Goal: Task Accomplishment & Management: Complete application form

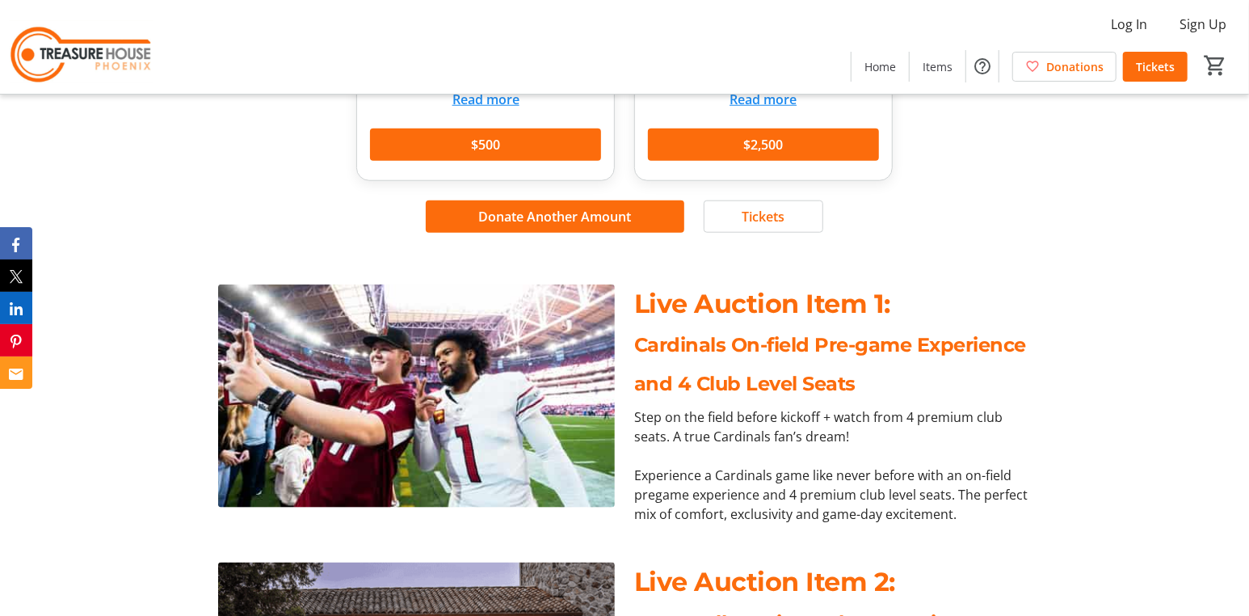
scroll to position [647, 0]
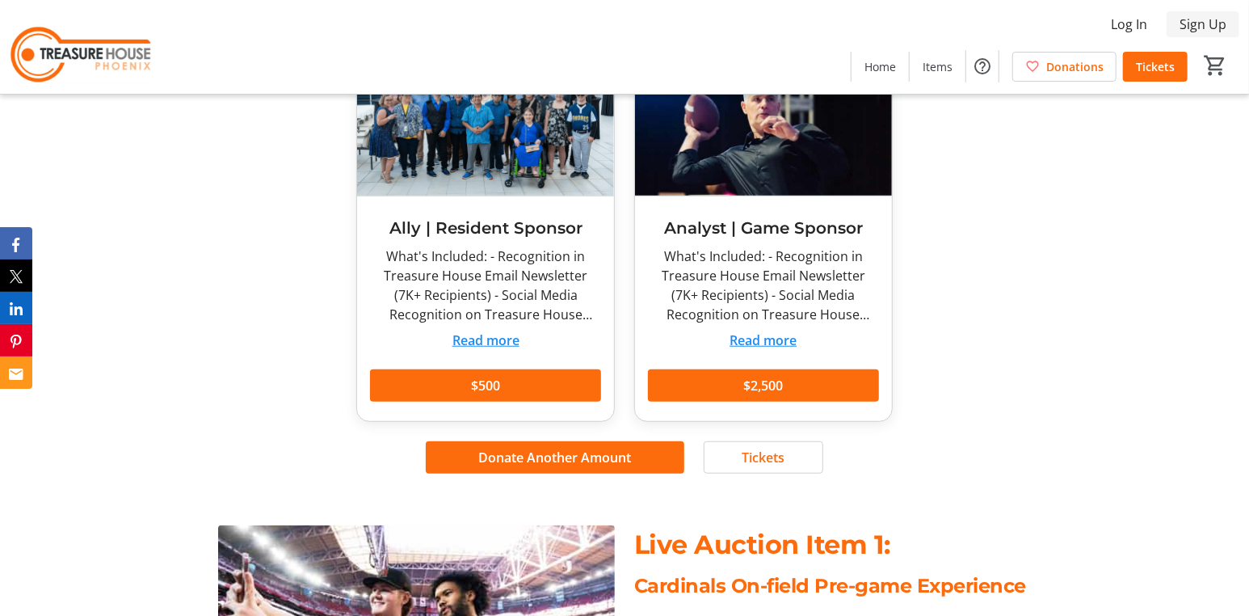
click at [1202, 22] on span "Sign Up" at bounding box center [1203, 24] width 47 height 19
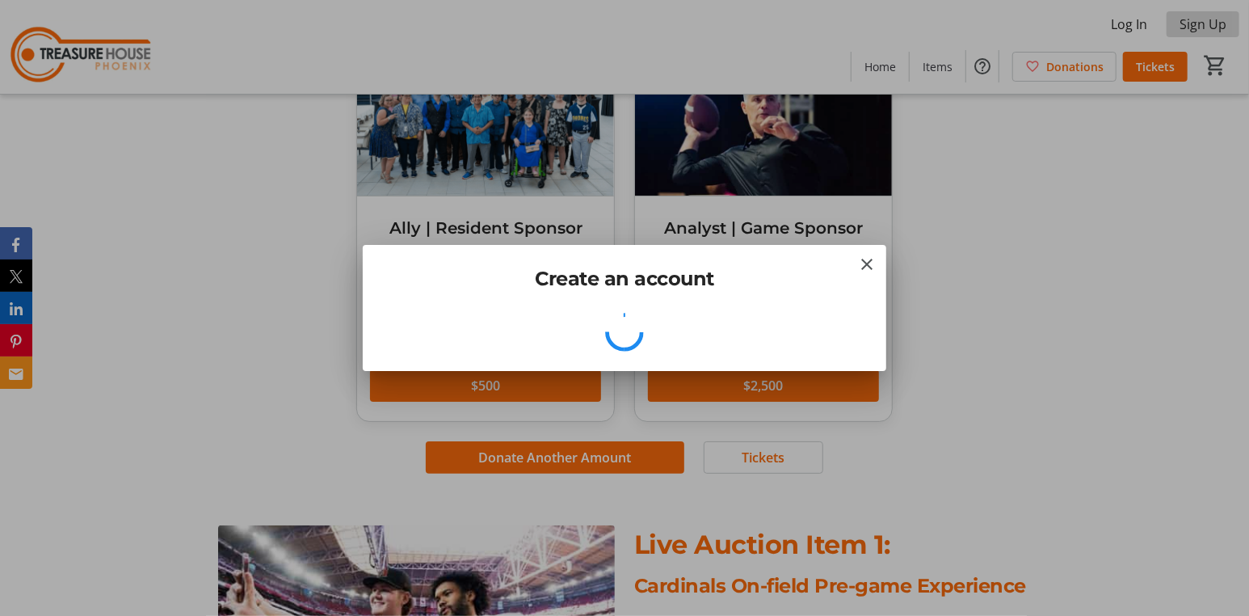
scroll to position [0, 0]
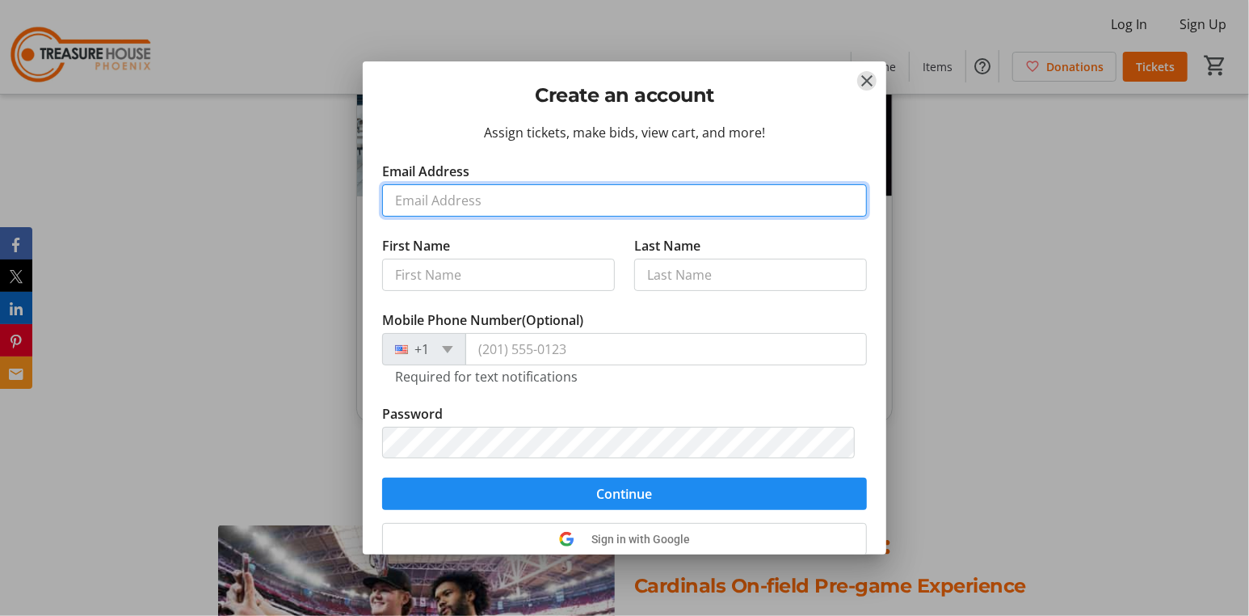
click at [530, 206] on input "Email Address" at bounding box center [624, 200] width 485 height 32
type input "[PERSON_NAME][EMAIL_ADDRESS][DOMAIN_NAME]"
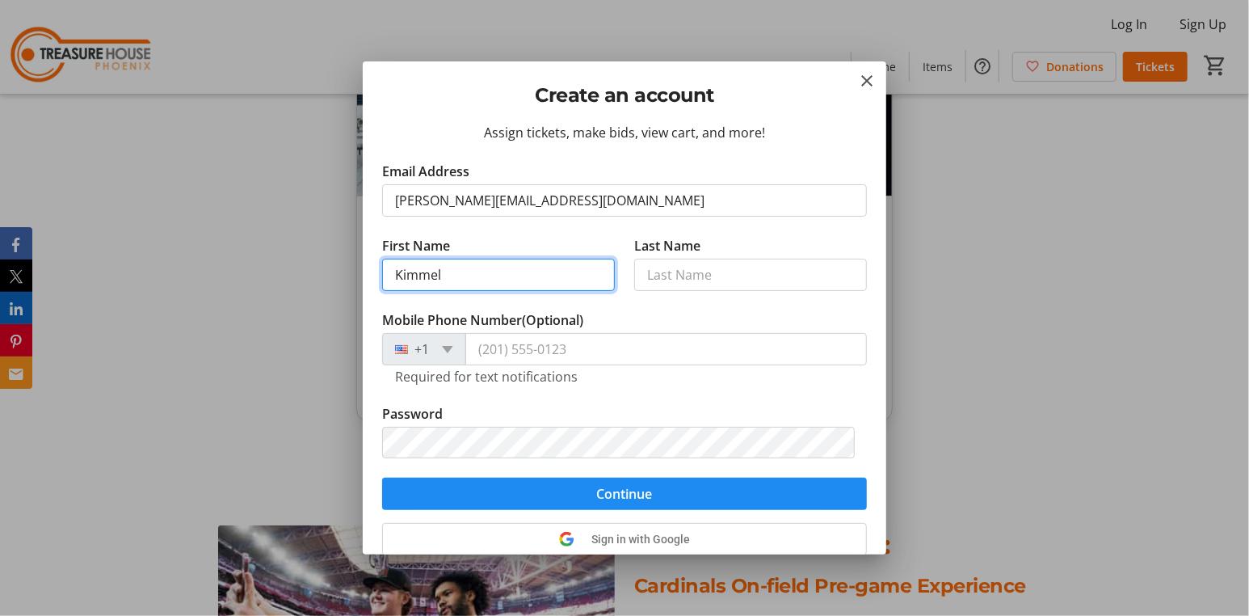
type input "Kimmel"
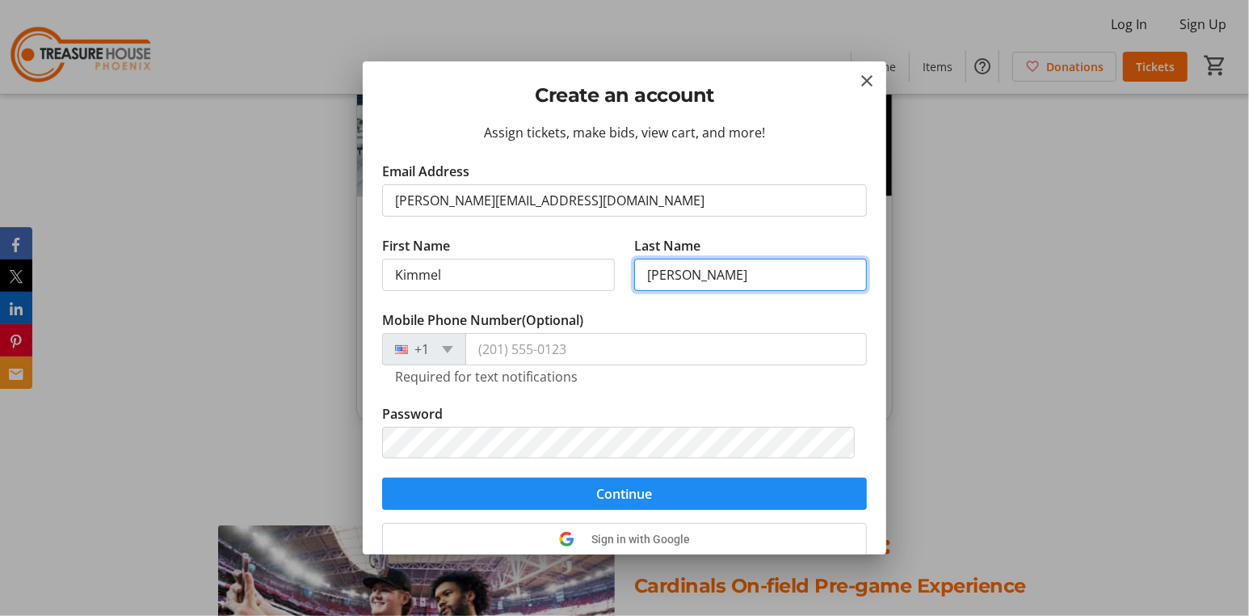
type input "[PERSON_NAME]"
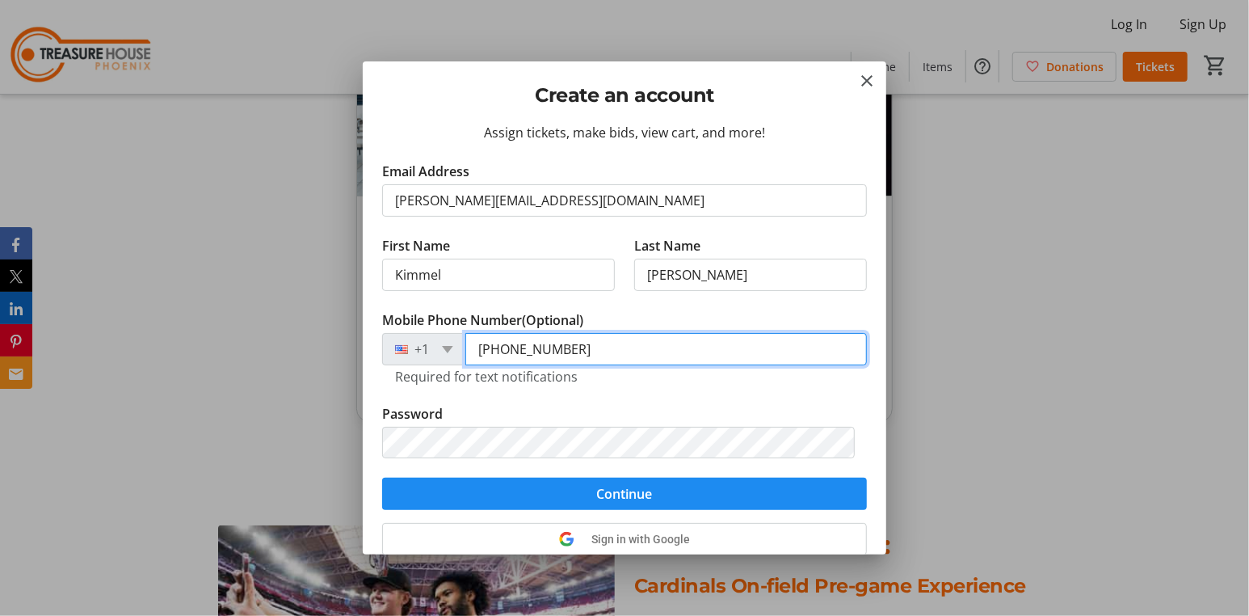
type input "[PHONE_NUMBER]"
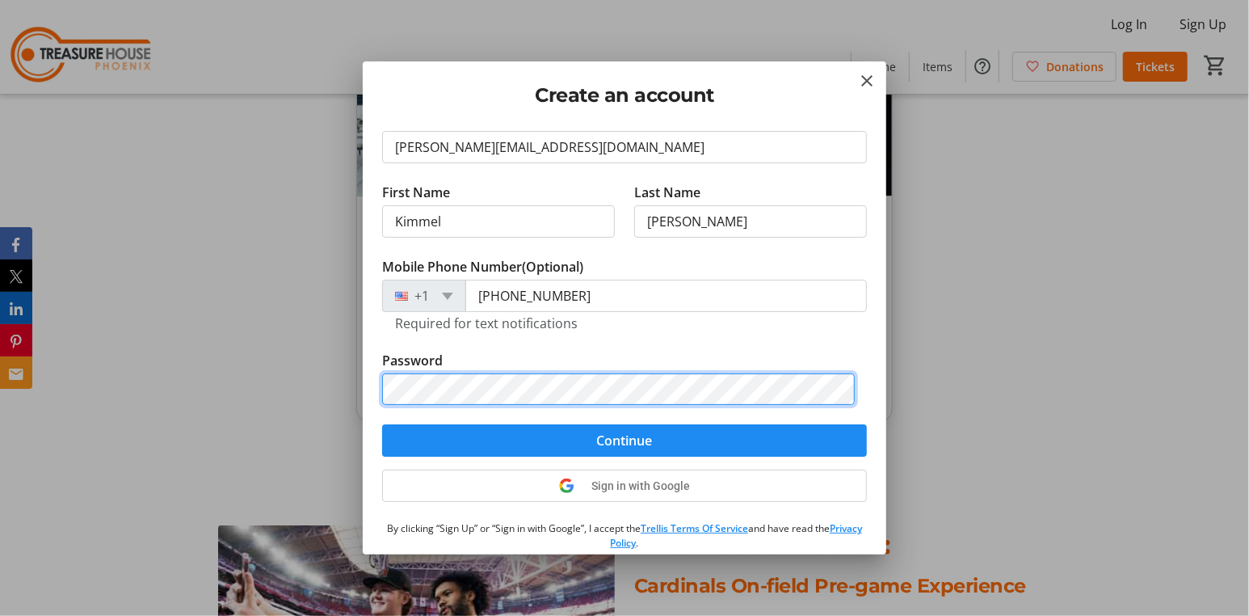
scroll to position [99, 0]
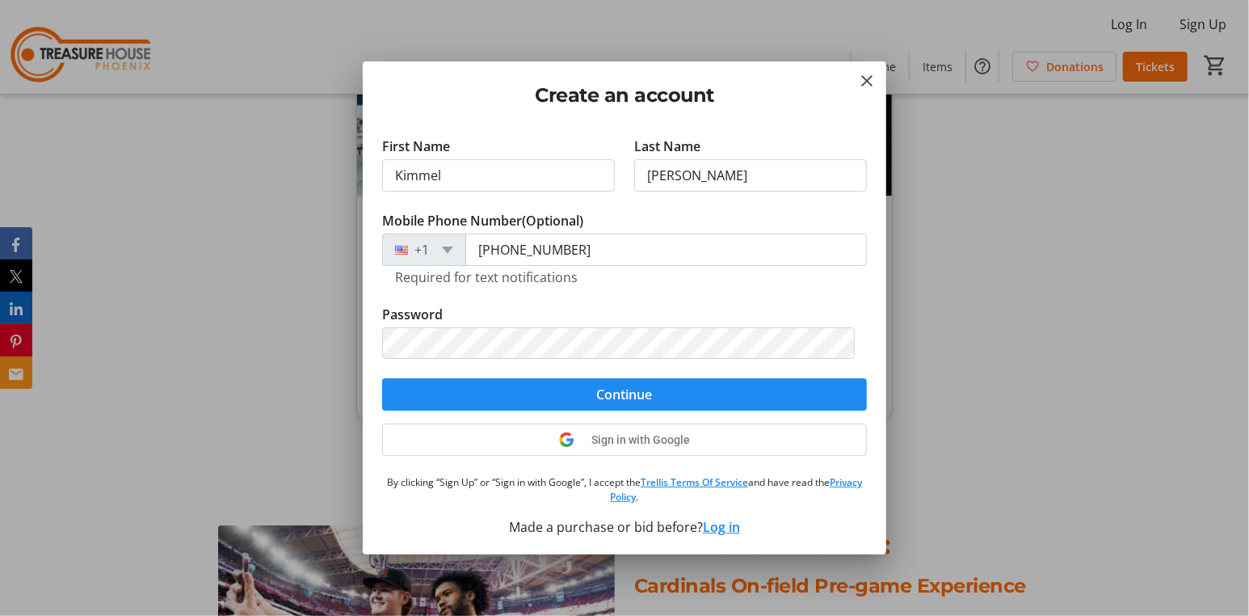
click at [714, 305] on tr-form-field "Password" at bounding box center [624, 342] width 485 height 74
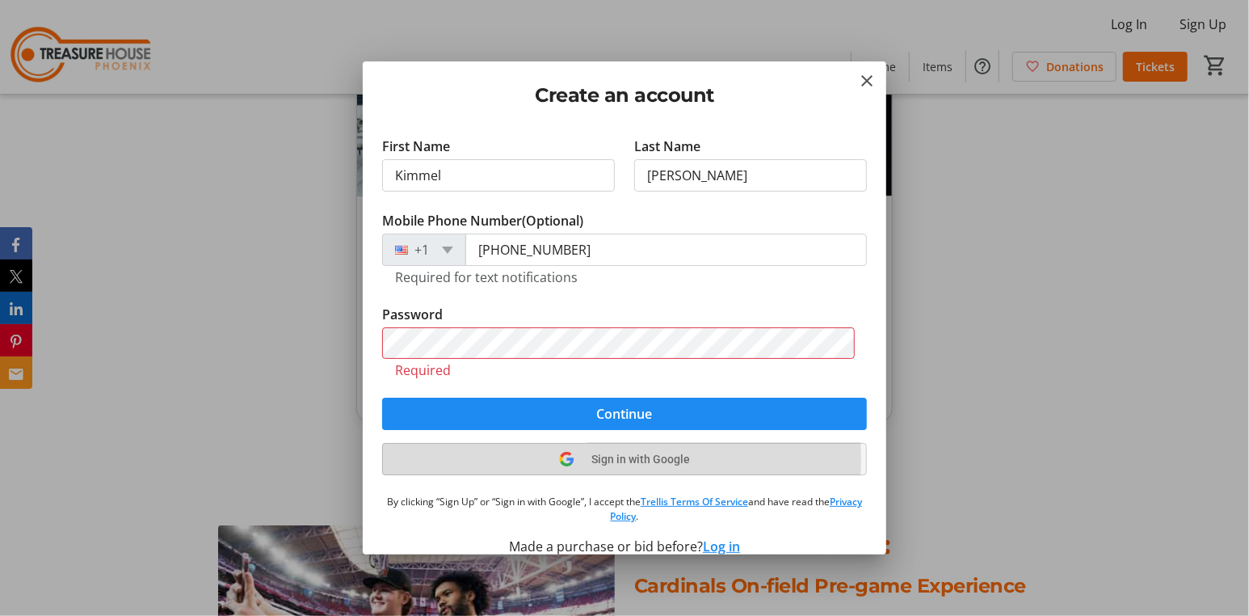
click at [621, 456] on span "Sign in with Google" at bounding box center [641, 459] width 99 height 13
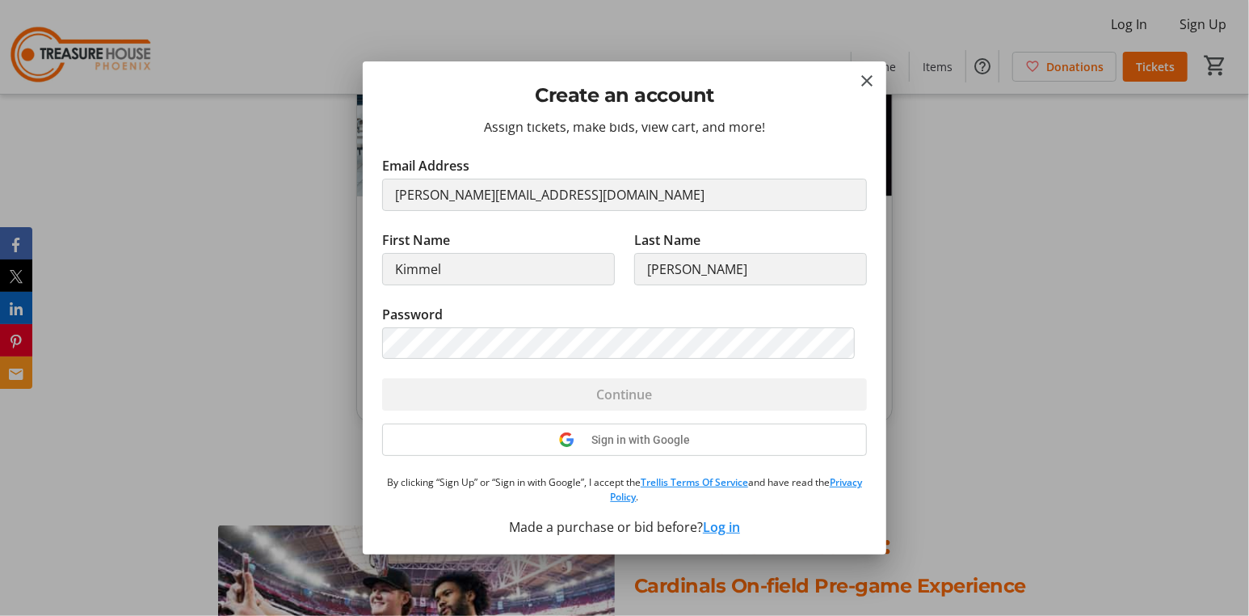
click at [598, 435] on div "Sign in with Google" at bounding box center [624, 439] width 485 height 32
click at [571, 437] on div "Sign in with Google" at bounding box center [624, 439] width 485 height 32
drag, startPoint x: 765, startPoint y: 73, endPoint x: 870, endPoint y: 175, distance: 146.3
click at [0, 0] on tr-donor-signup-ui "Create an account Assign tickets, make bids, view cart, and more! Email Address…" at bounding box center [0, 0] width 0 height 0
click at [1080, 225] on div at bounding box center [624, 308] width 1249 height 616
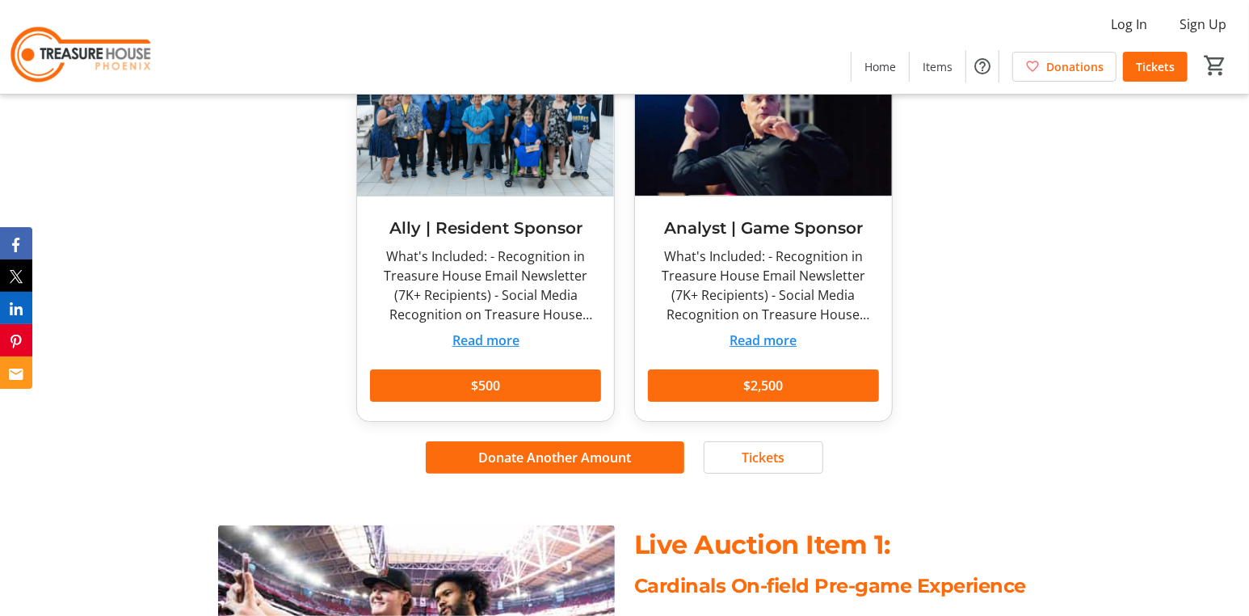
scroll to position [647, 0]
click at [1128, 22] on span "Log In" at bounding box center [1129, 24] width 36 height 19
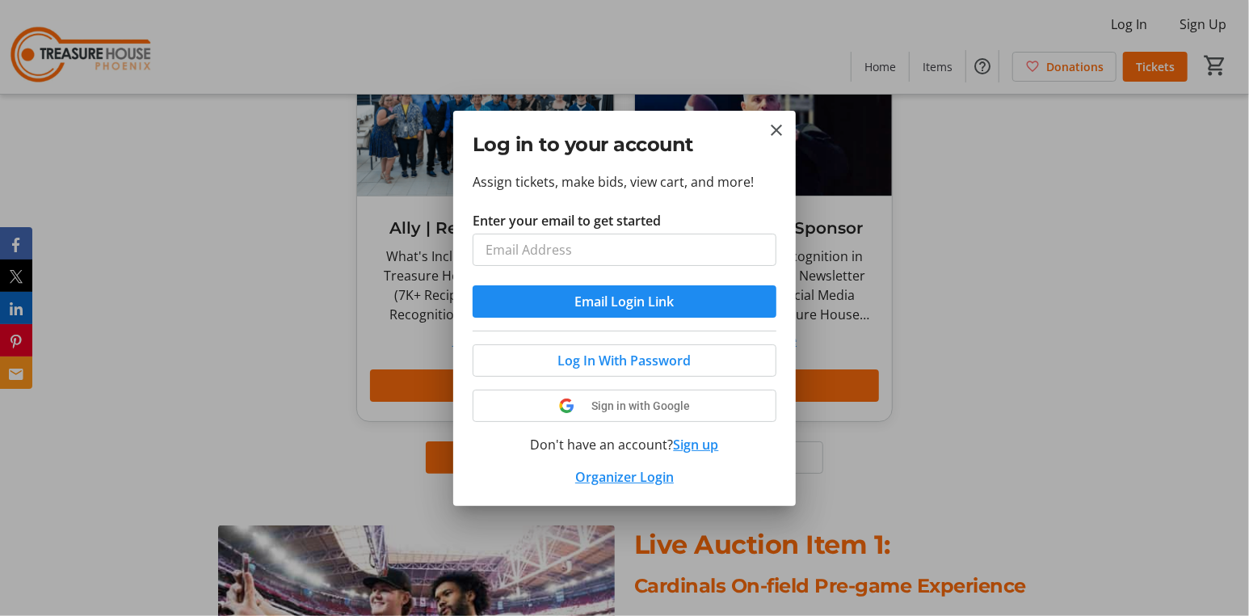
click at [647, 251] on input "Enter your email to get started" at bounding box center [625, 250] width 304 height 32
type input "[PERSON_NAME][EMAIL_ADDRESS][DOMAIN_NAME]"
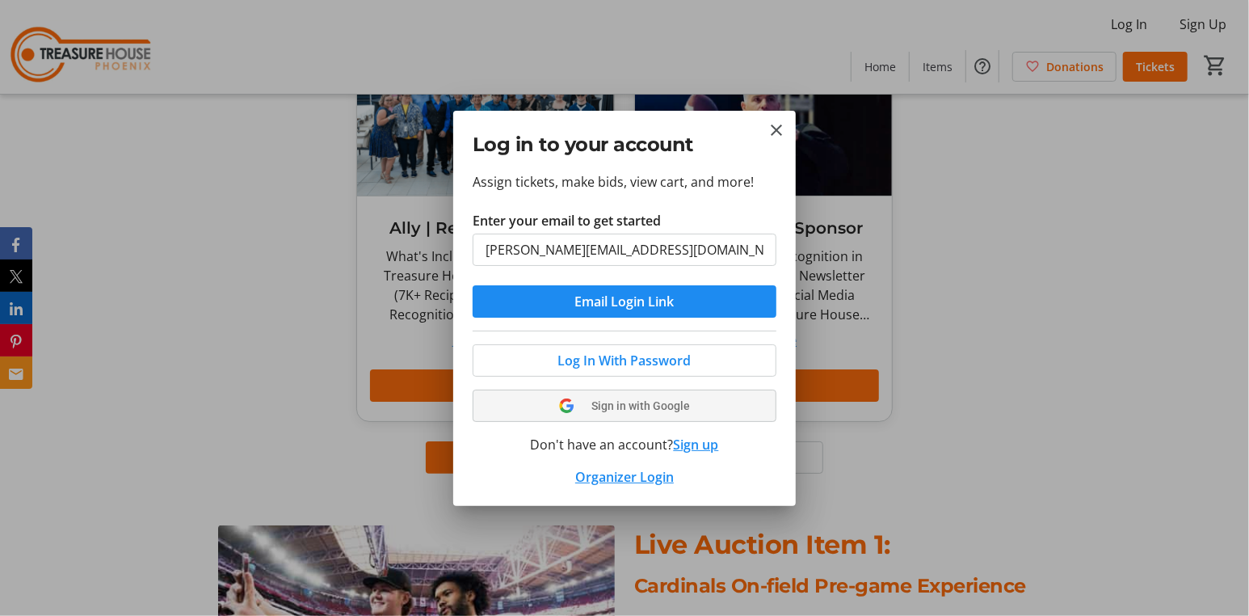
click at [615, 401] on span "Sign in with Google" at bounding box center [641, 405] width 99 height 13
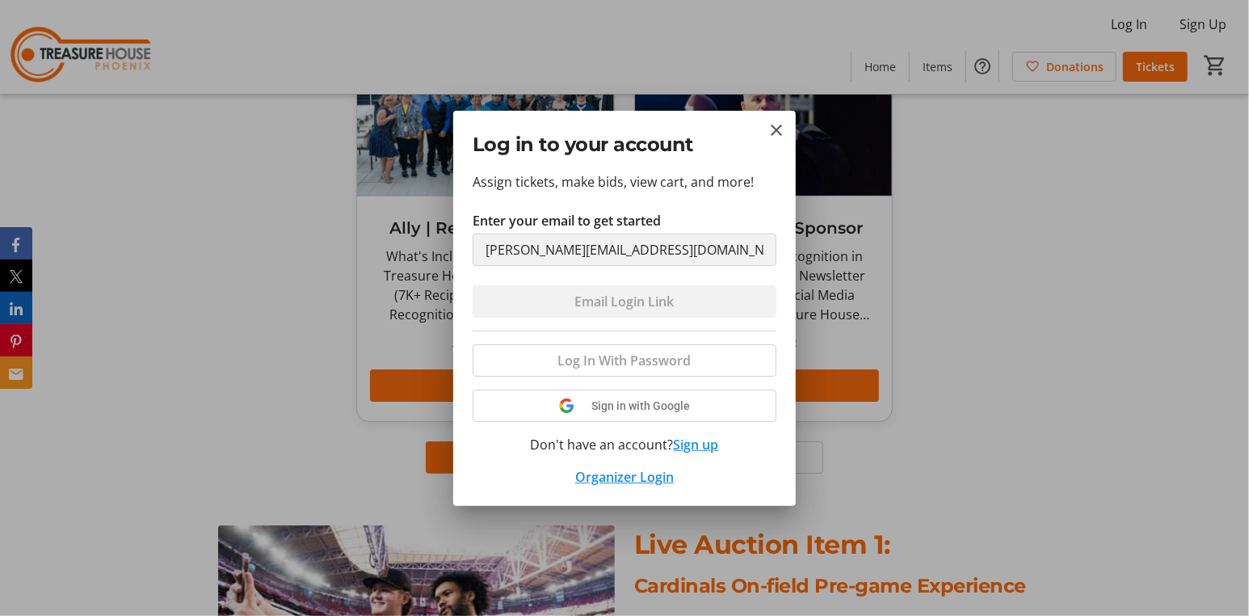
click at [962, 188] on div at bounding box center [624, 308] width 1249 height 616
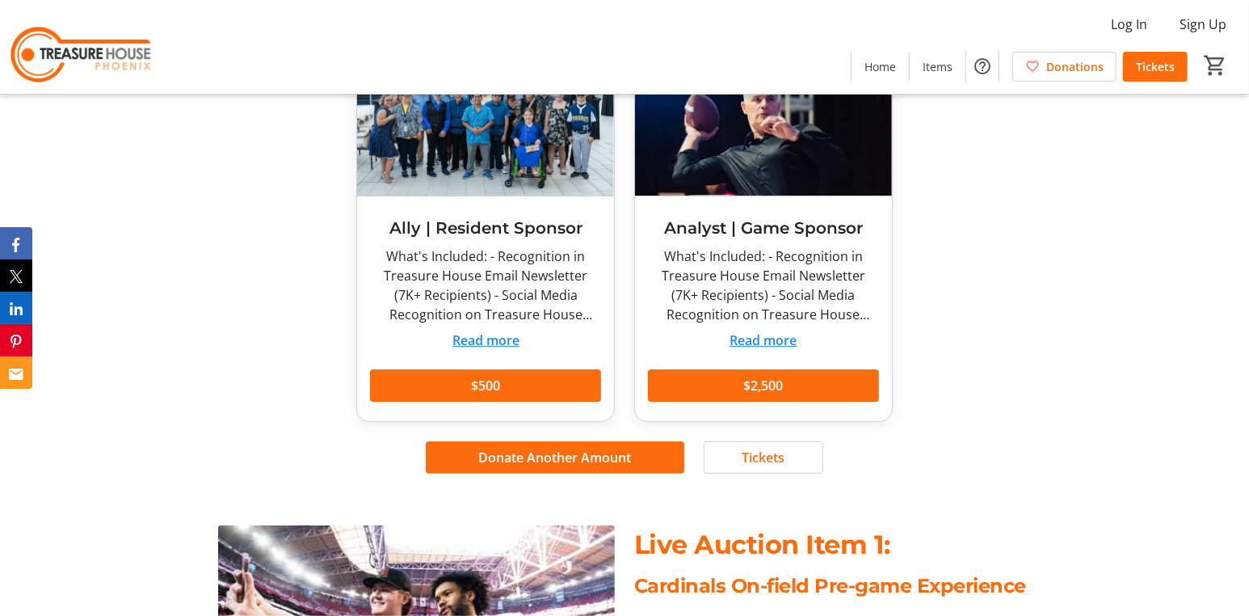
scroll to position [647, 0]
click at [1205, 20] on span "Sign Up" at bounding box center [1203, 24] width 47 height 19
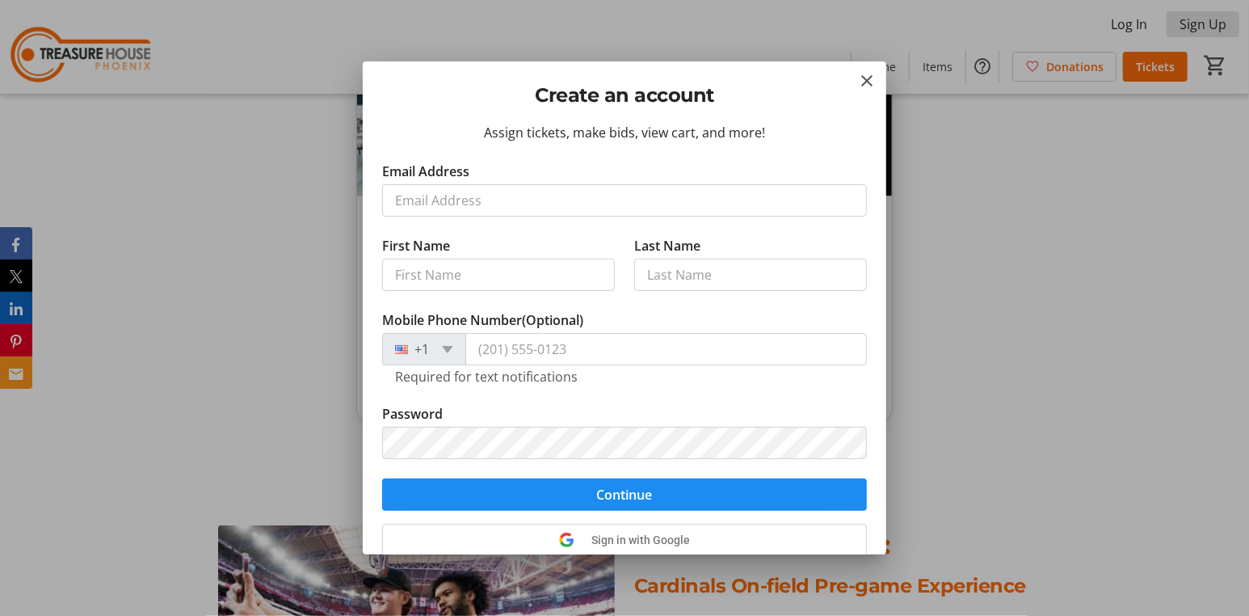
scroll to position [0, 0]
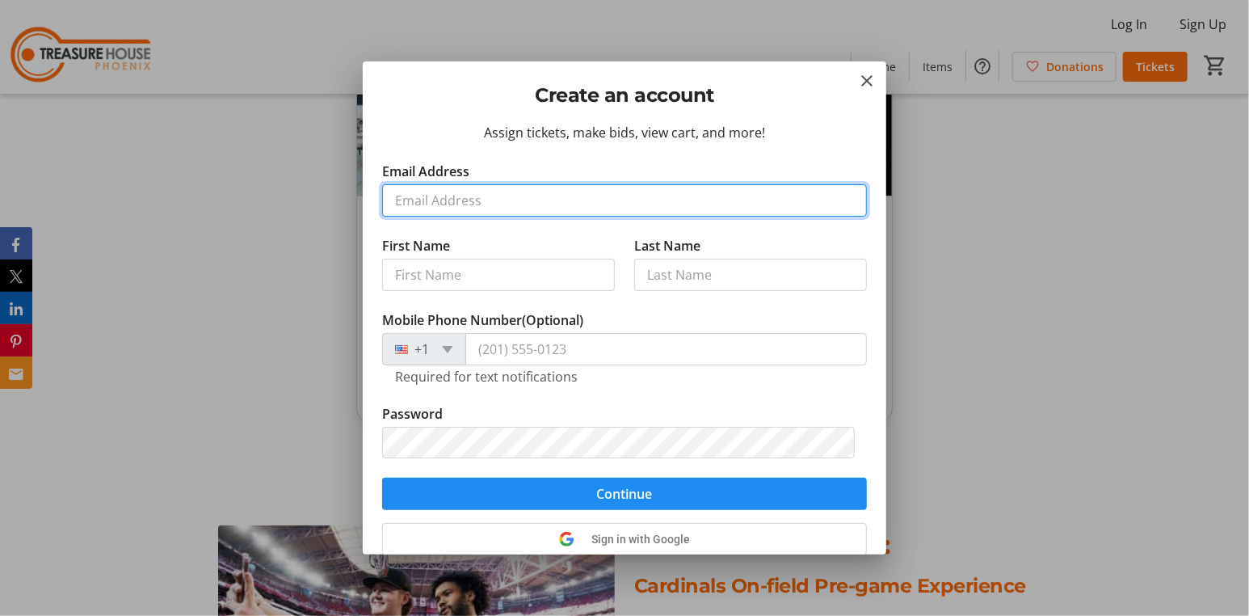
click at [490, 196] on input "Email Address" at bounding box center [624, 200] width 485 height 32
type input "[PERSON_NAME][EMAIL_ADDRESS][DOMAIN_NAME]"
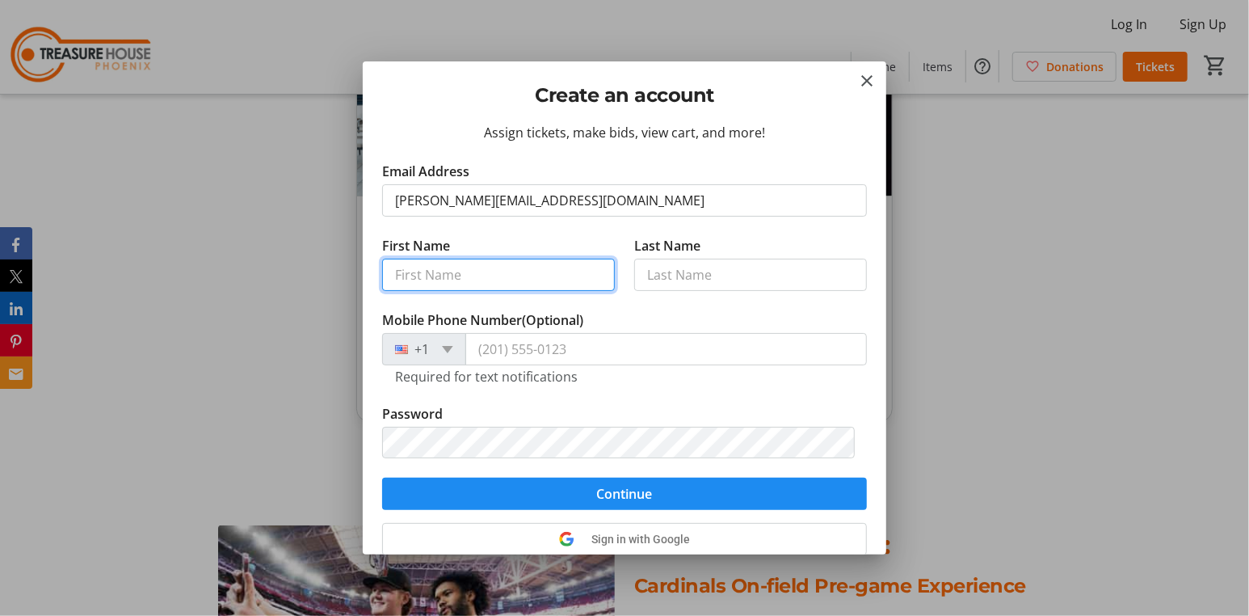
type input "[PERSON_NAME]"
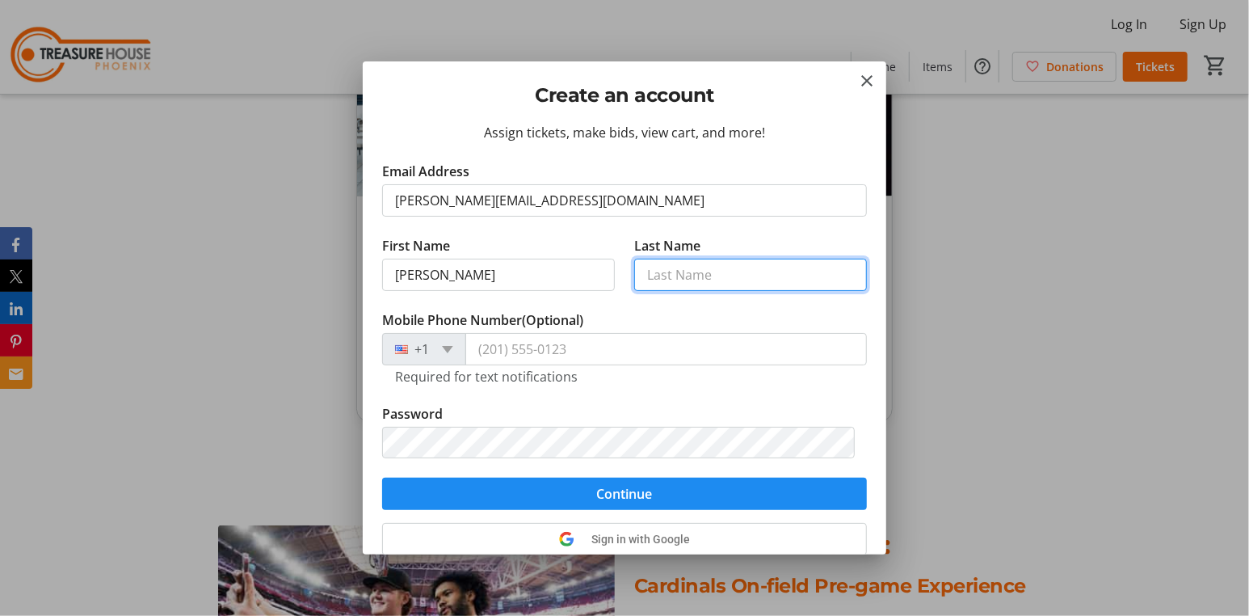
type input "Kimmel"
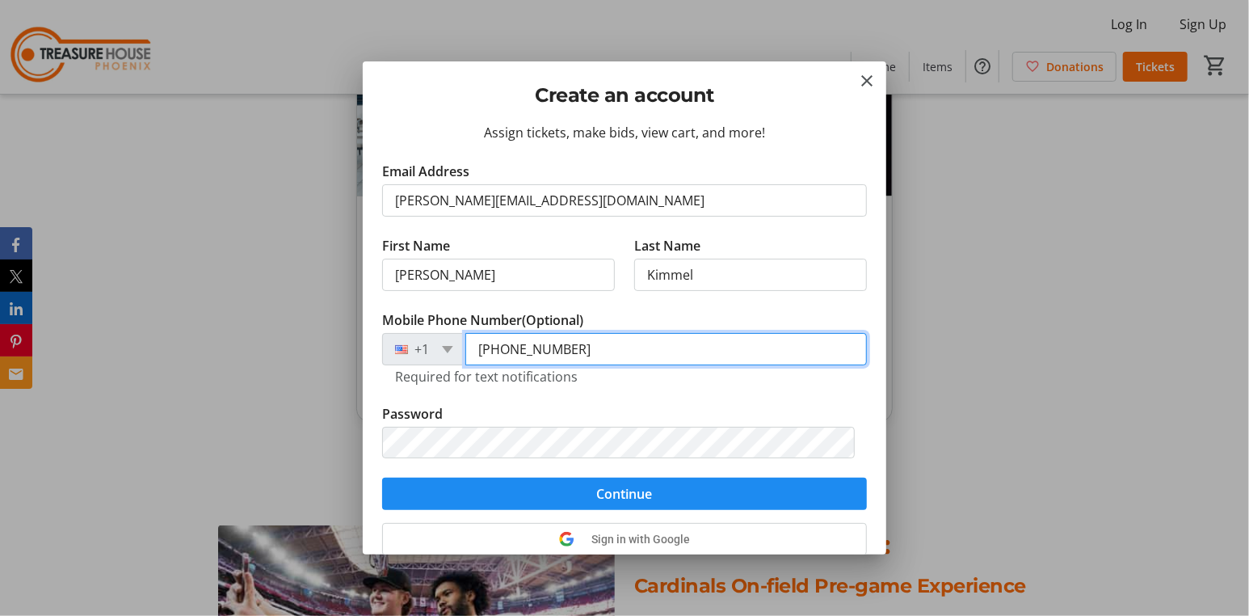
drag, startPoint x: 582, startPoint y: 350, endPoint x: 510, endPoint y: 363, distance: 73.1
click at [510, 363] on input "[PHONE_NUMBER]" at bounding box center [666, 349] width 402 height 32
type input "[PHONE_NUMBER]"
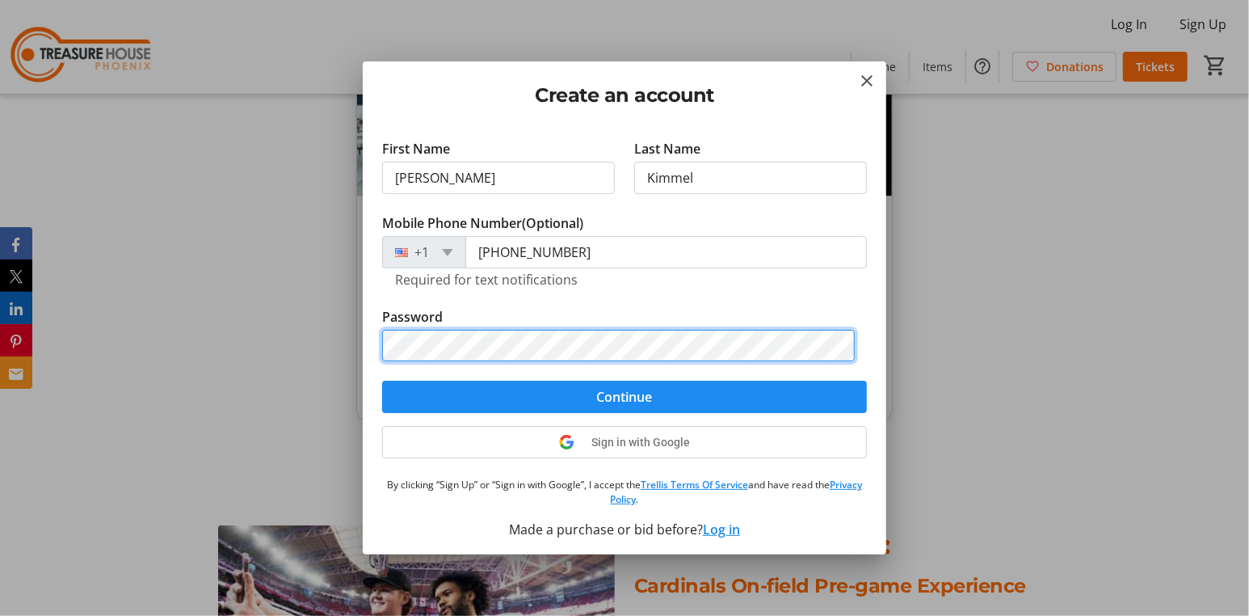
scroll to position [99, 0]
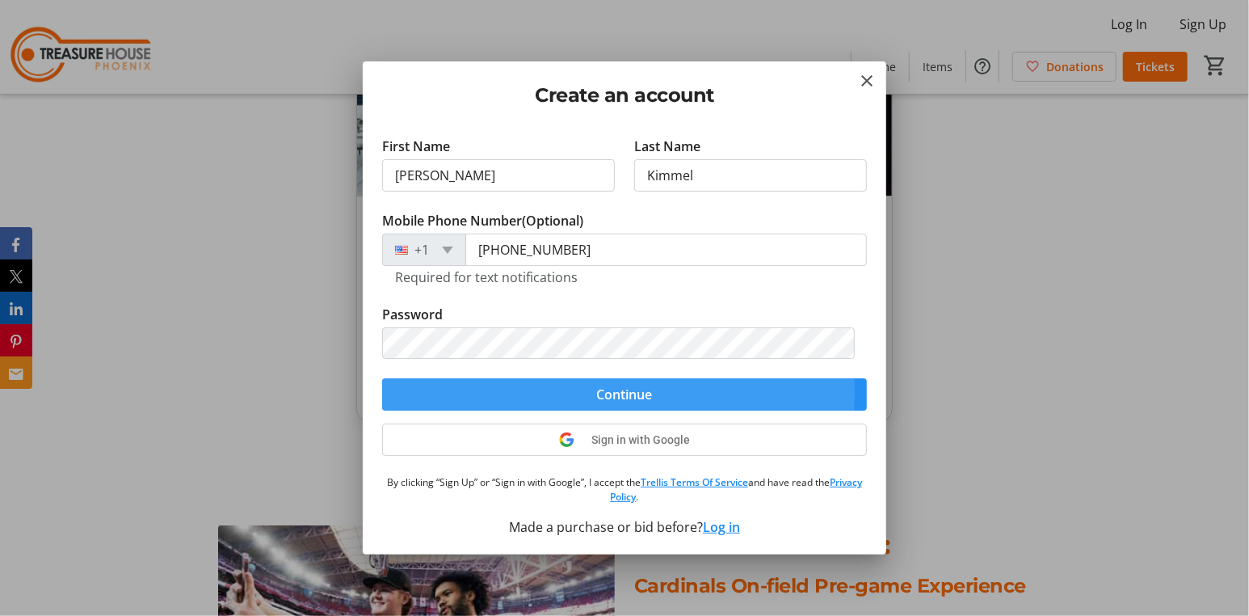
click at [613, 393] on span "Continue" at bounding box center [625, 394] width 56 height 19
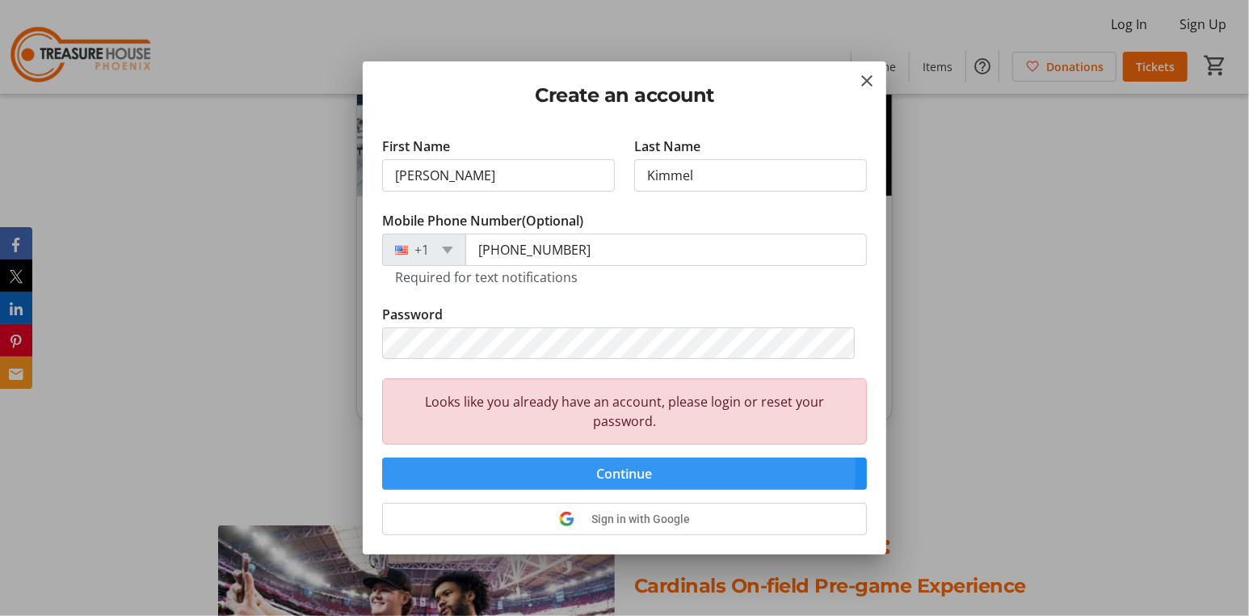
click at [618, 464] on span "Continue" at bounding box center [625, 473] width 56 height 19
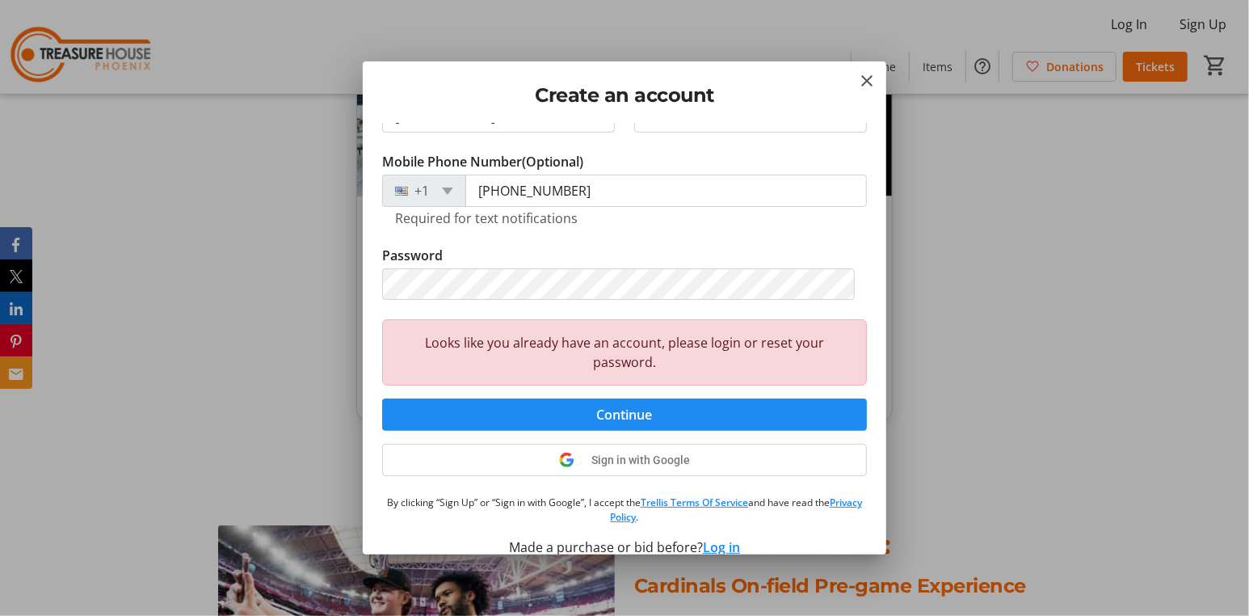
scroll to position [178, 0]
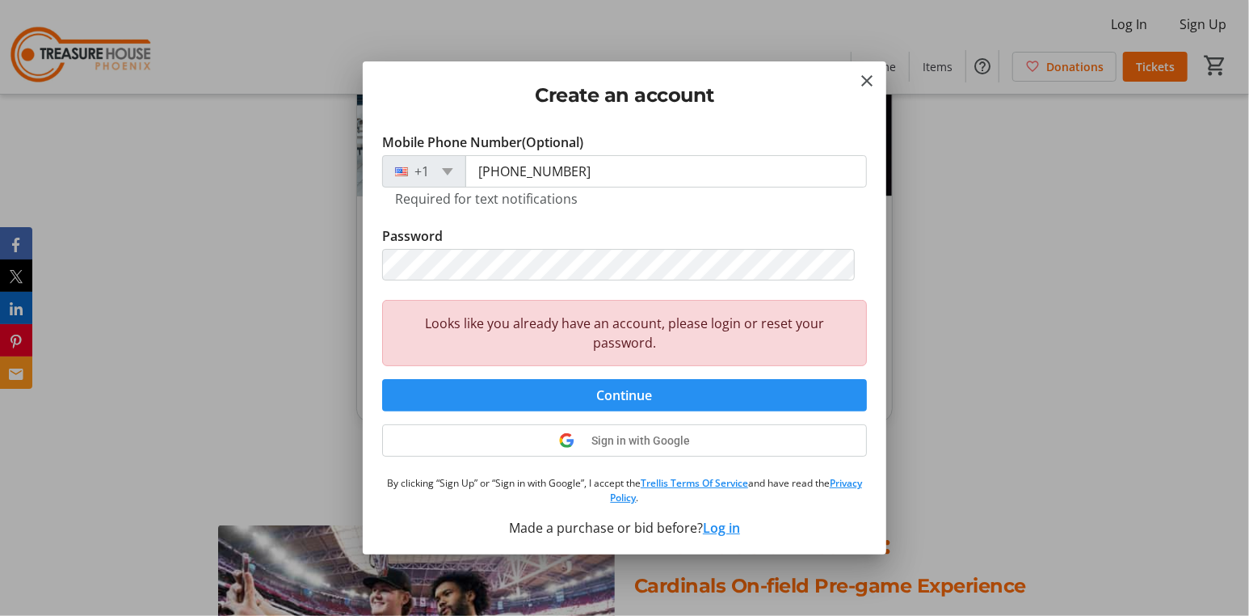
click at [607, 389] on span "Continue" at bounding box center [625, 394] width 56 height 19
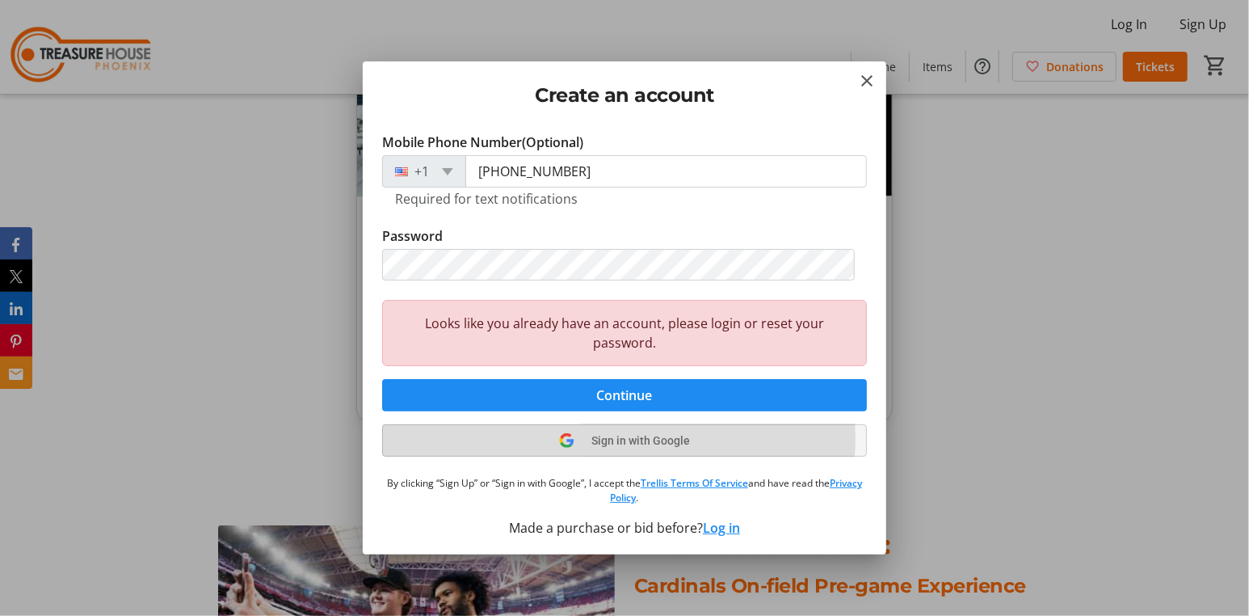
click at [616, 436] on span "Sign in with Google" at bounding box center [641, 440] width 99 height 13
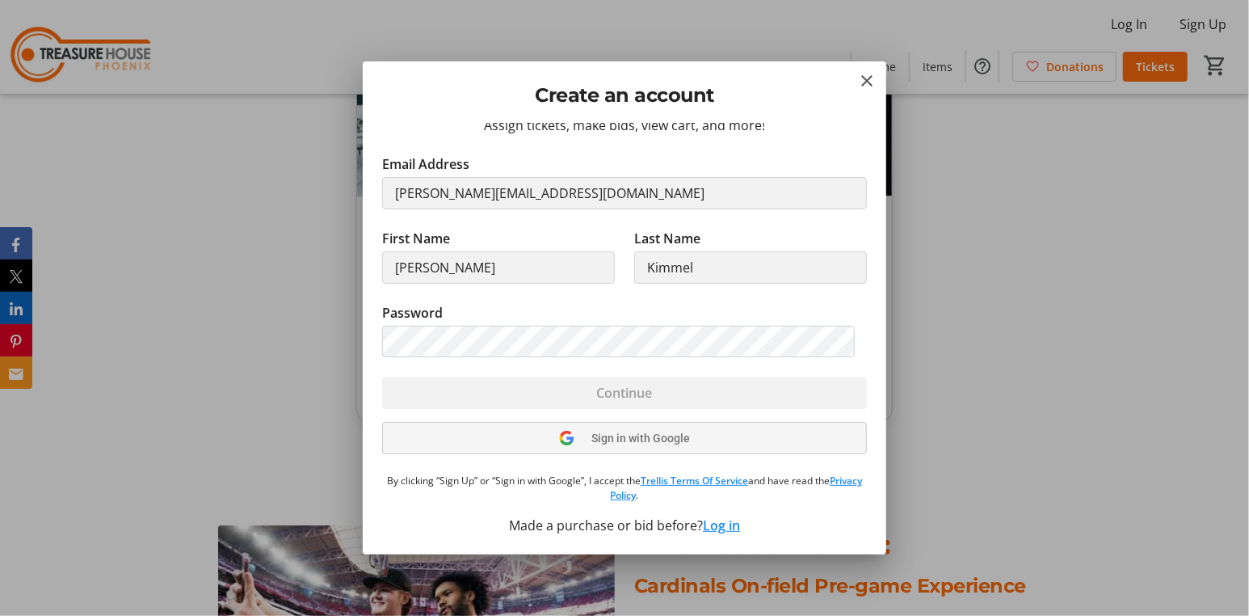
scroll to position [6, 0]
click at [596, 439] on div "Sign in with Google" at bounding box center [624, 439] width 485 height 32
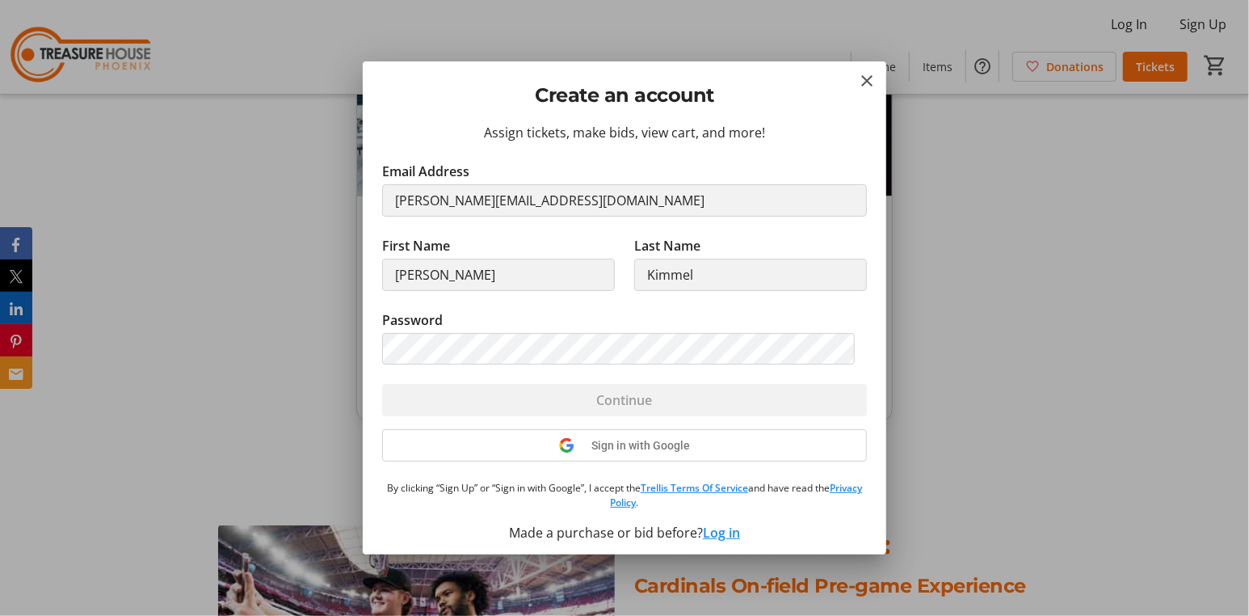
scroll to position [5, 0]
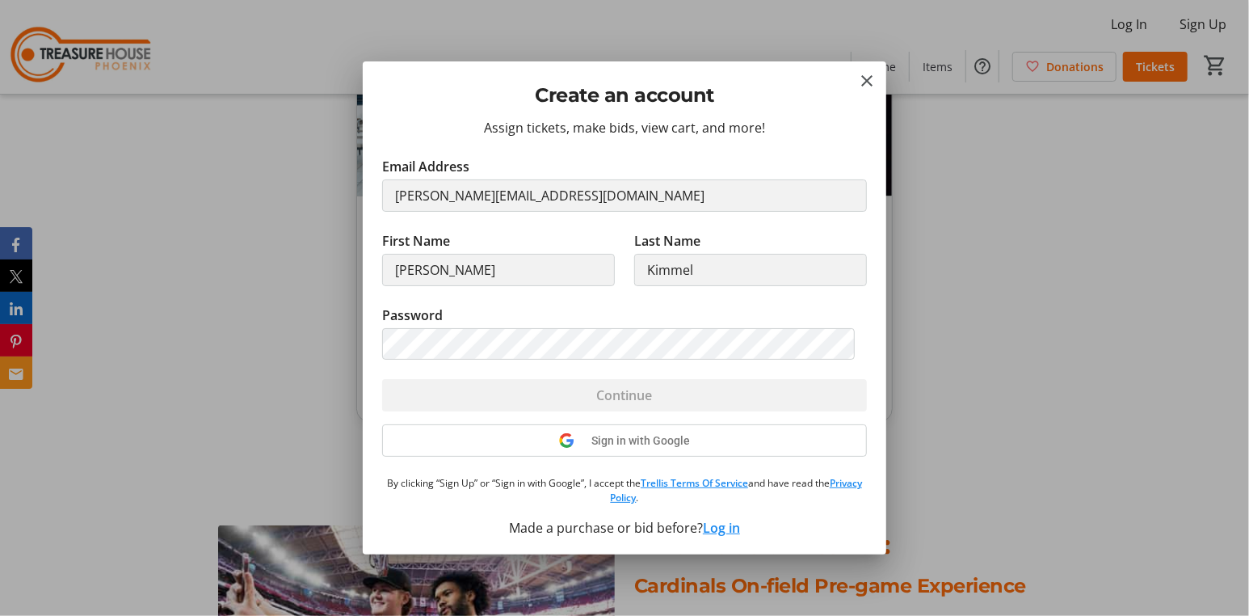
click at [625, 438] on div "Sign in with Google" at bounding box center [624, 440] width 485 height 32
click at [562, 438] on div "Sign in with Google" at bounding box center [624, 440] width 485 height 32
click at [867, 78] on mat-icon "Close" at bounding box center [866, 80] width 19 height 19
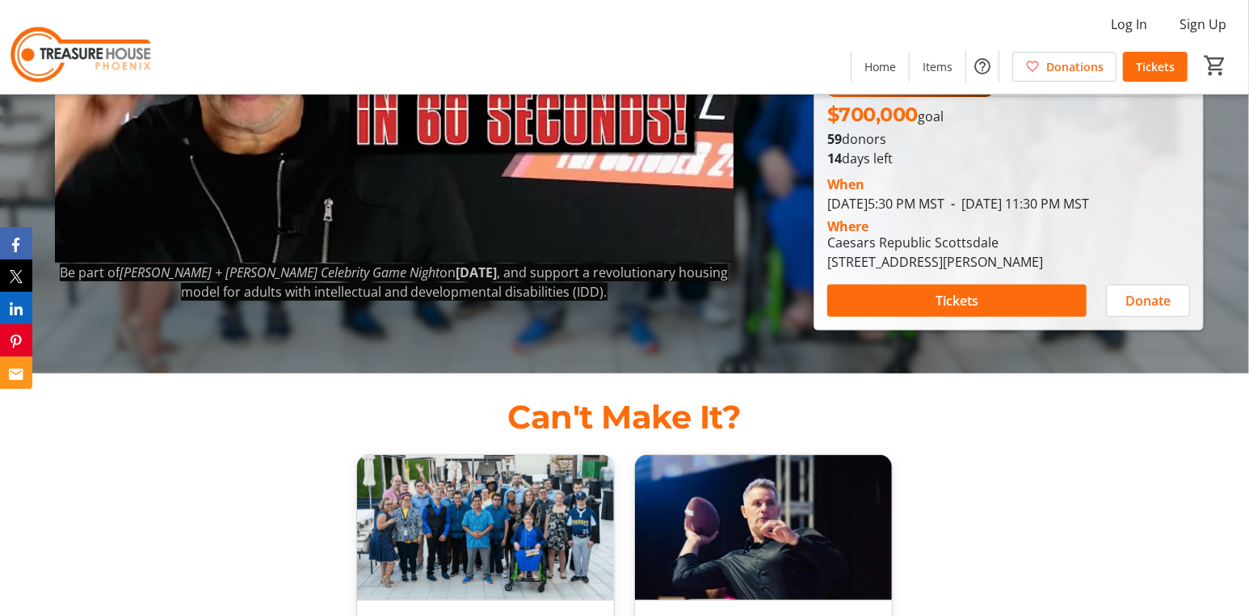
scroll to position [0, 0]
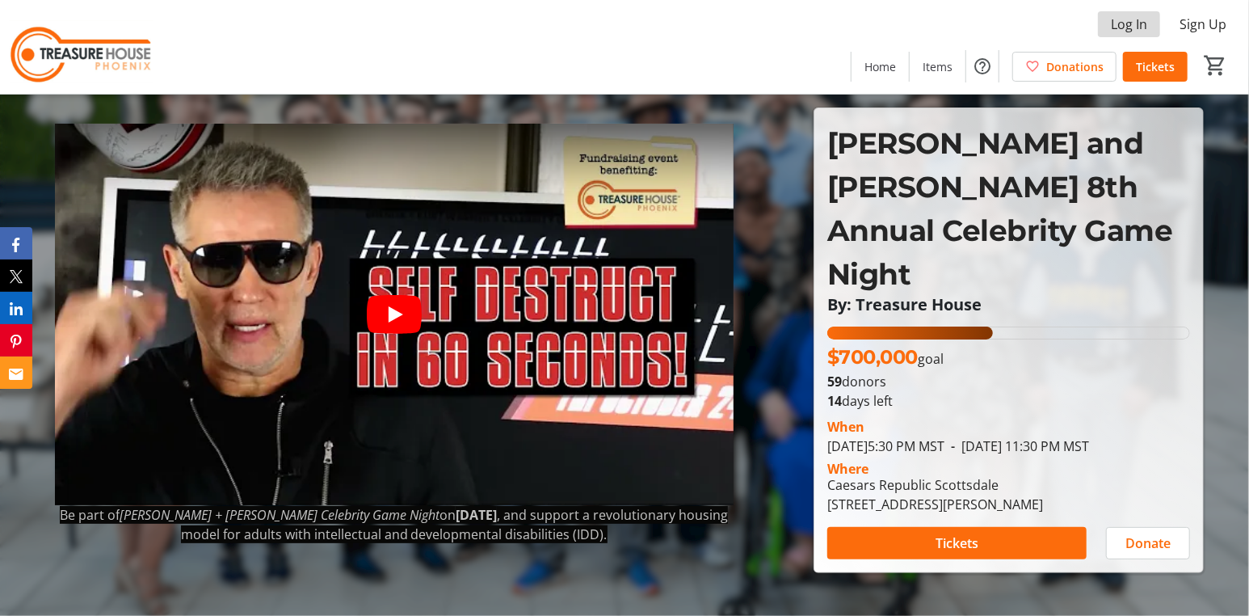
click at [1127, 24] on span "Log In" at bounding box center [1129, 24] width 36 height 19
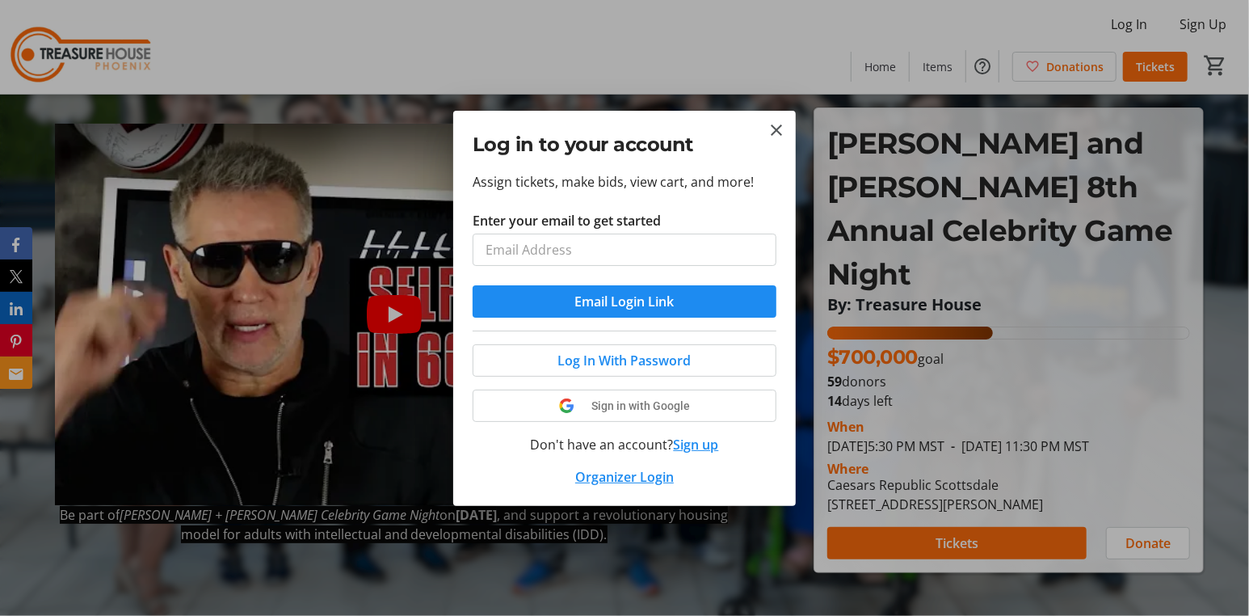
click at [659, 243] on input "Enter your email to get started" at bounding box center [625, 250] width 304 height 32
type input "[PERSON_NAME][EMAIL_ADDRESS][DOMAIN_NAME]"
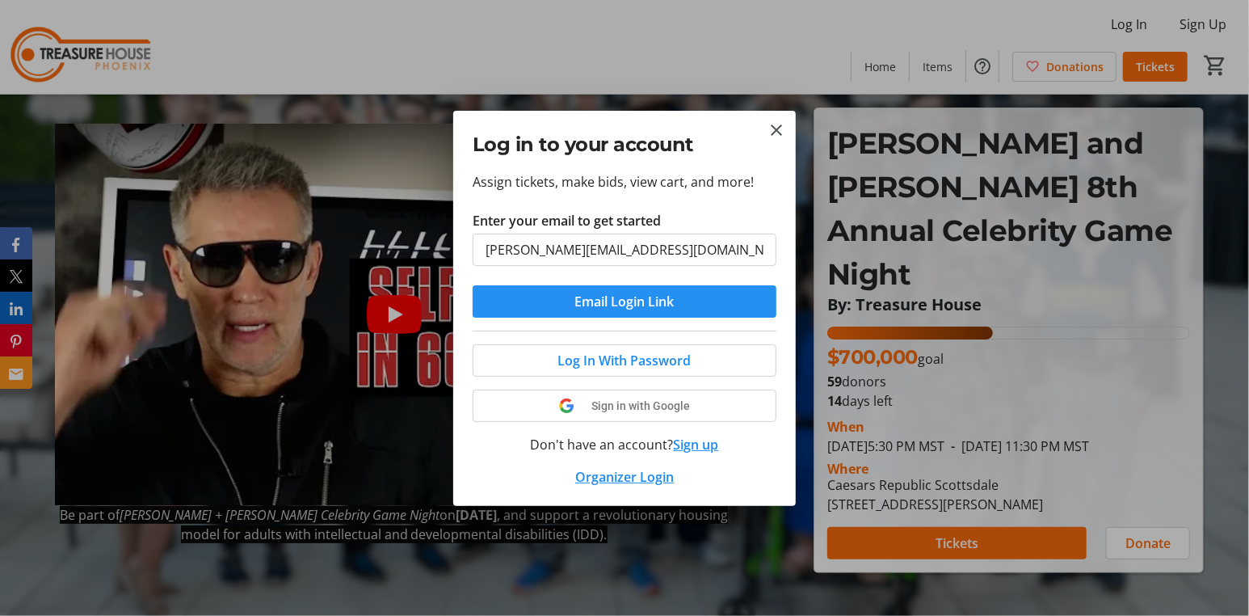
click at [614, 301] on span "Email Login Link" at bounding box center [624, 301] width 99 height 19
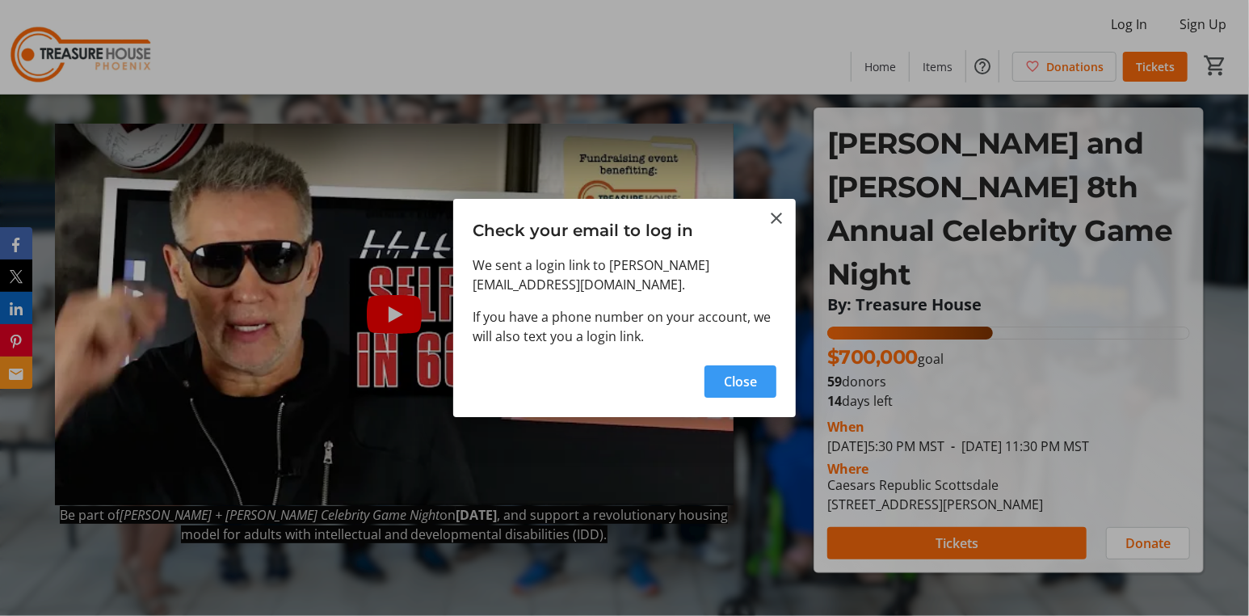
click at [727, 372] on span "Close" at bounding box center [740, 381] width 33 height 19
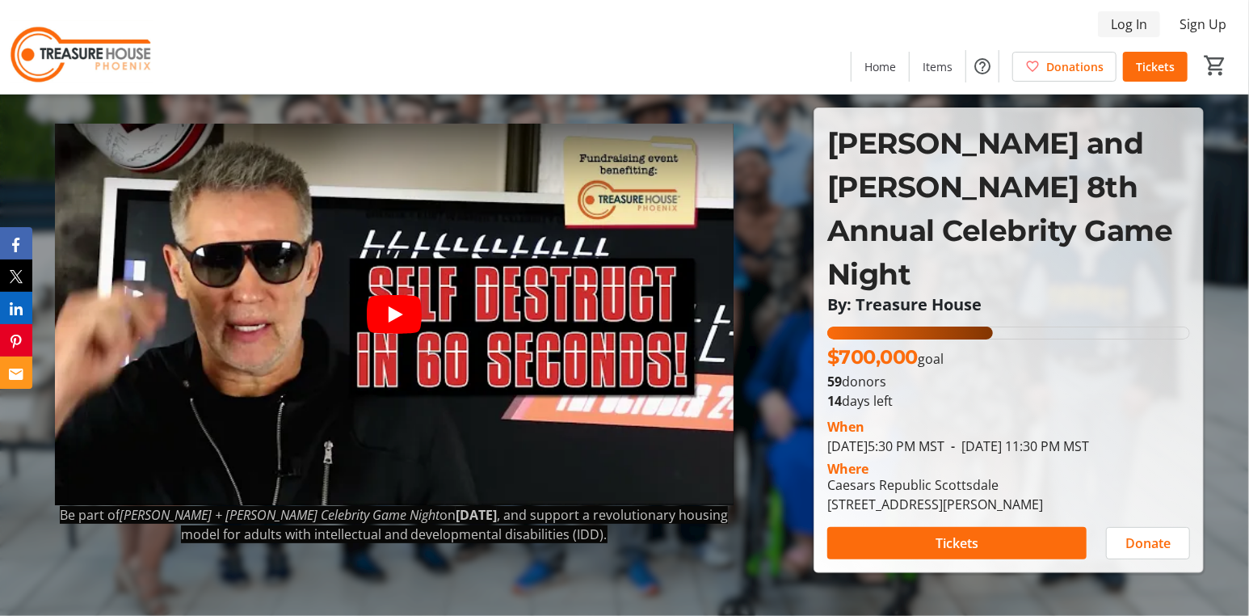
click at [1131, 23] on span "Log In" at bounding box center [1129, 24] width 36 height 19
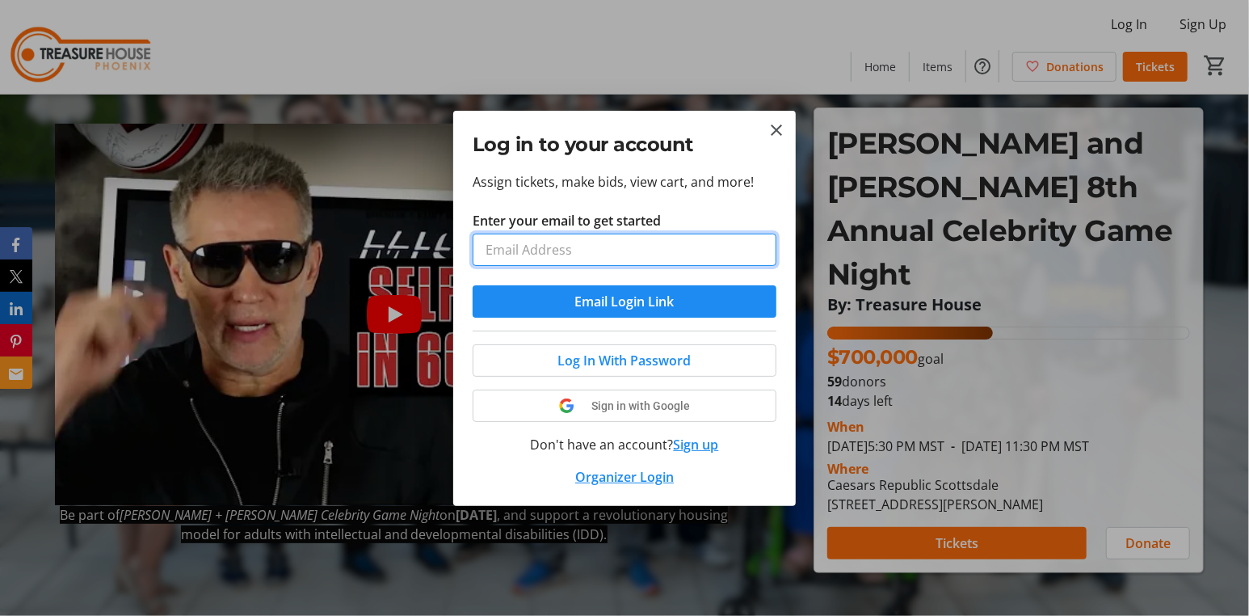
click at [621, 250] on input "Enter your email to get started" at bounding box center [625, 250] width 304 height 32
type input "[PERSON_NAME][EMAIL_ADDRESS][DOMAIN_NAME]"
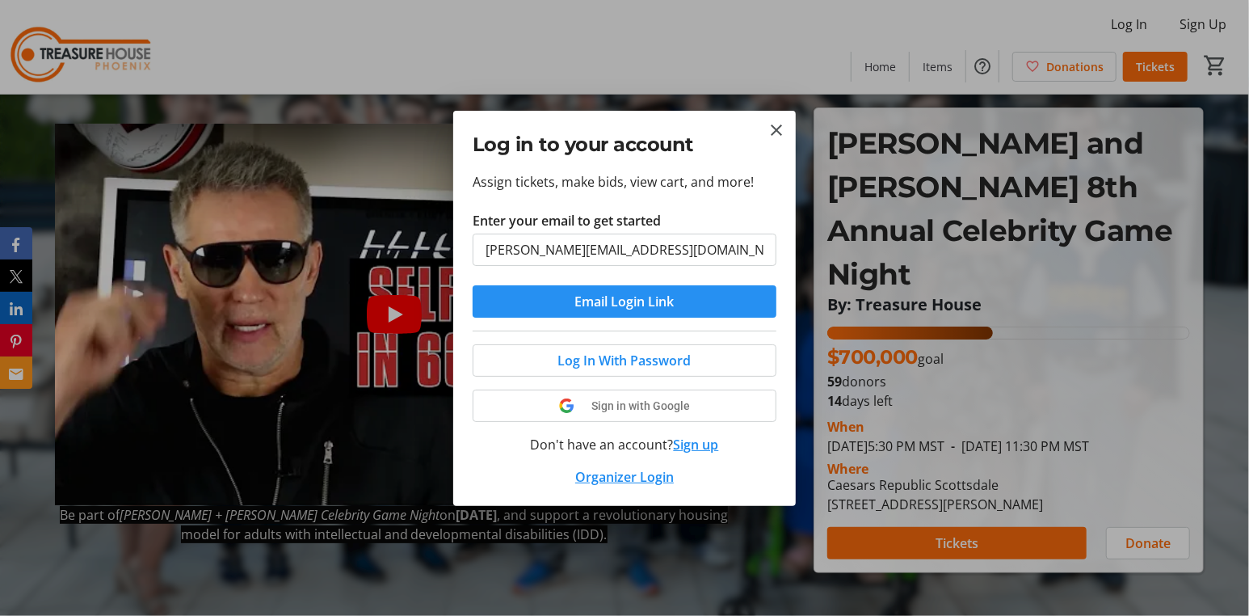
click at [616, 301] on span "Email Login Link" at bounding box center [624, 301] width 99 height 19
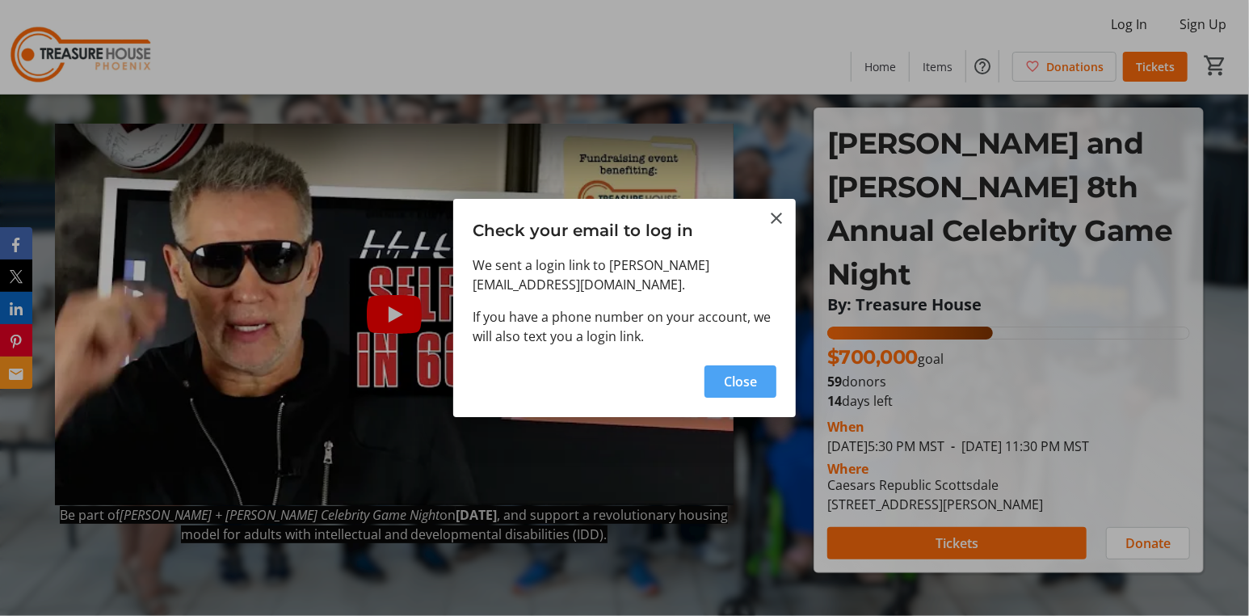
click at [735, 372] on span "Close" at bounding box center [740, 381] width 33 height 19
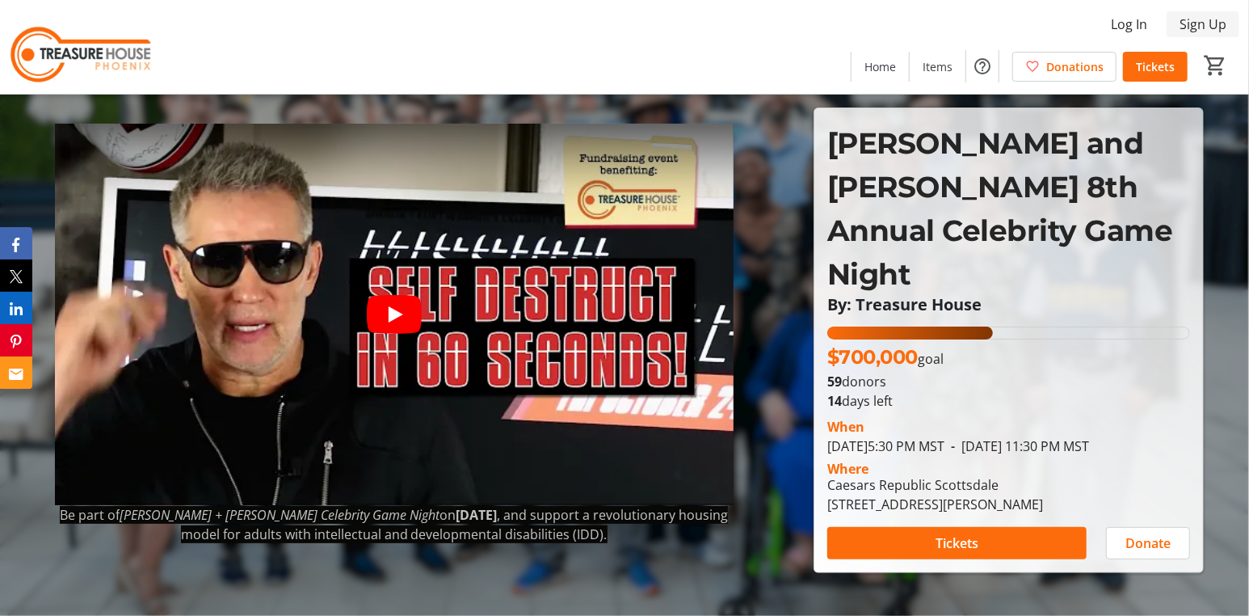
click at [1197, 24] on span "Sign Up" at bounding box center [1203, 24] width 47 height 19
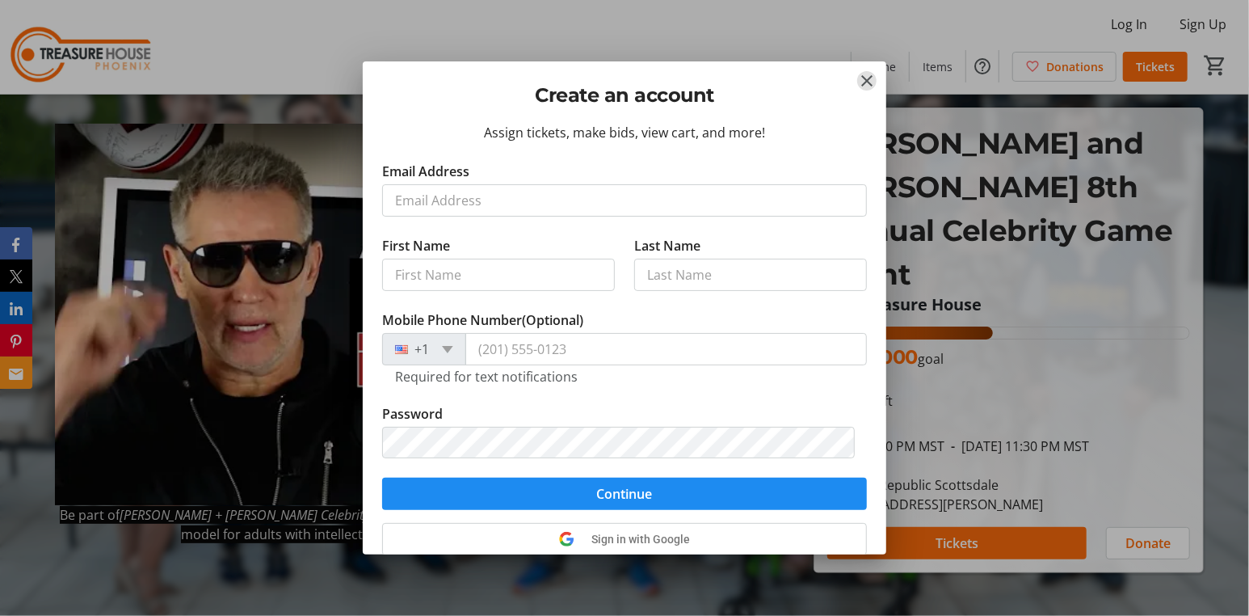
click at [866, 80] on mat-icon "Close" at bounding box center [866, 80] width 19 height 19
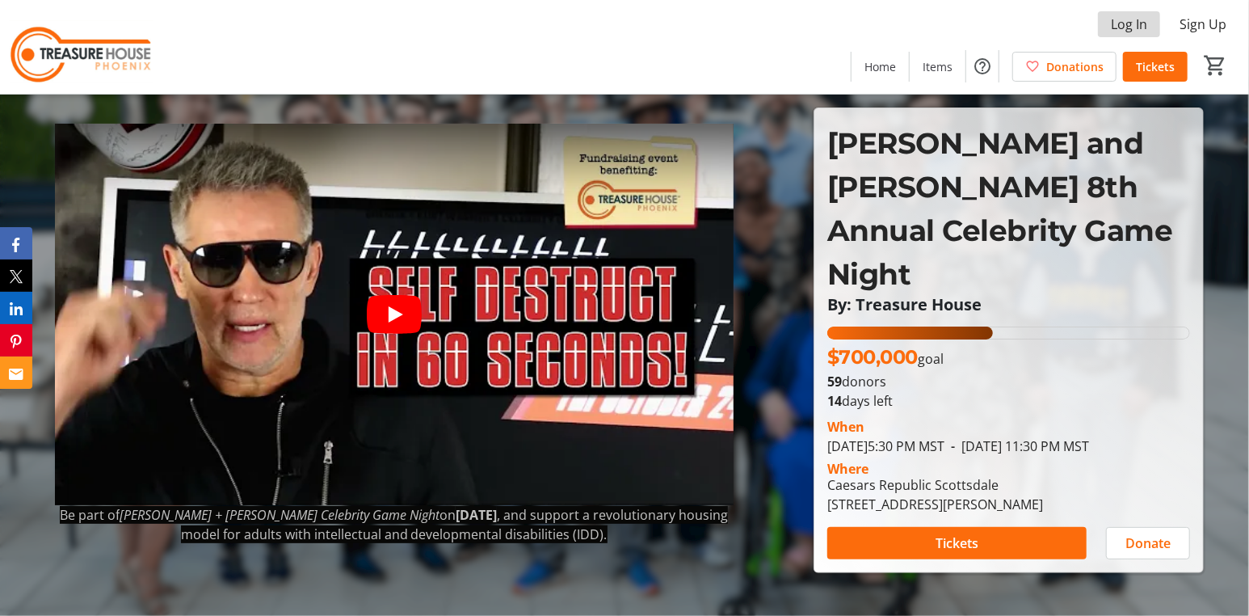
click at [1135, 23] on span "Log In" at bounding box center [1129, 24] width 36 height 19
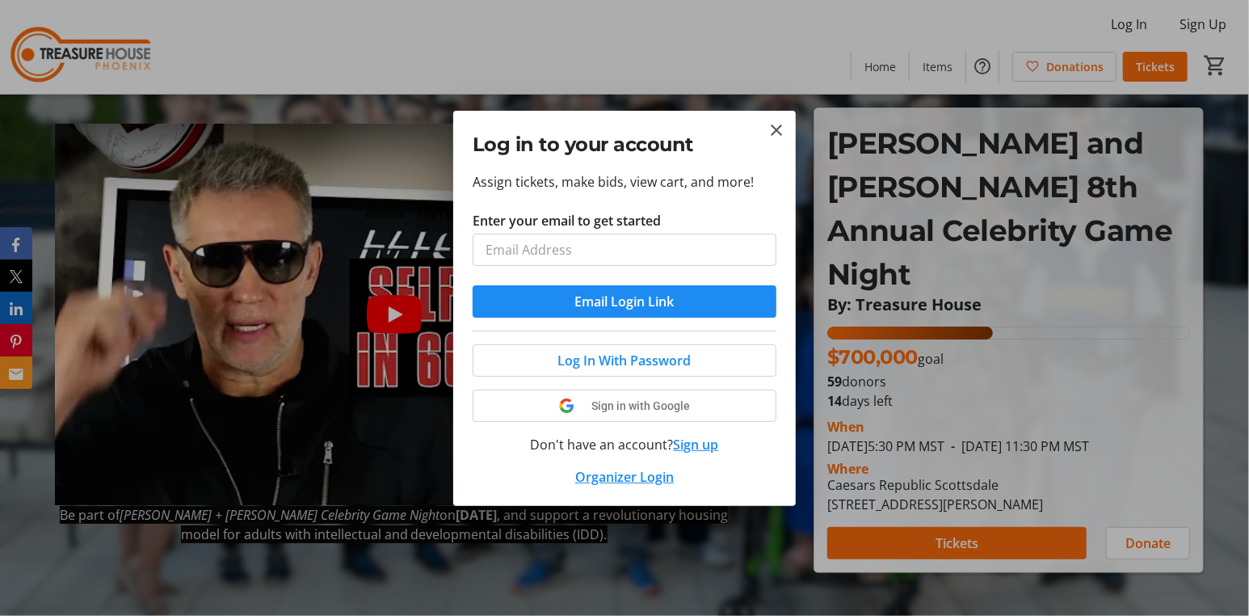
click at [623, 243] on input "Enter your email to get started" at bounding box center [625, 250] width 304 height 32
type input "[PERSON_NAME][EMAIL_ADDRESS][DOMAIN_NAME]"
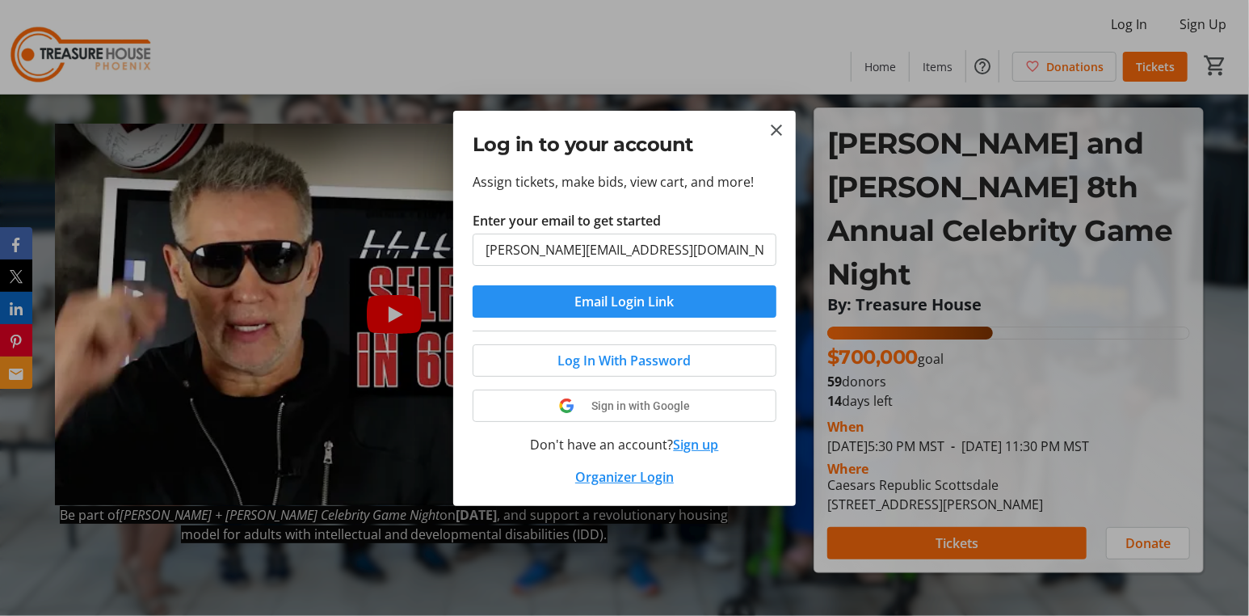
click at [606, 302] on span "Email Login Link" at bounding box center [624, 301] width 99 height 19
